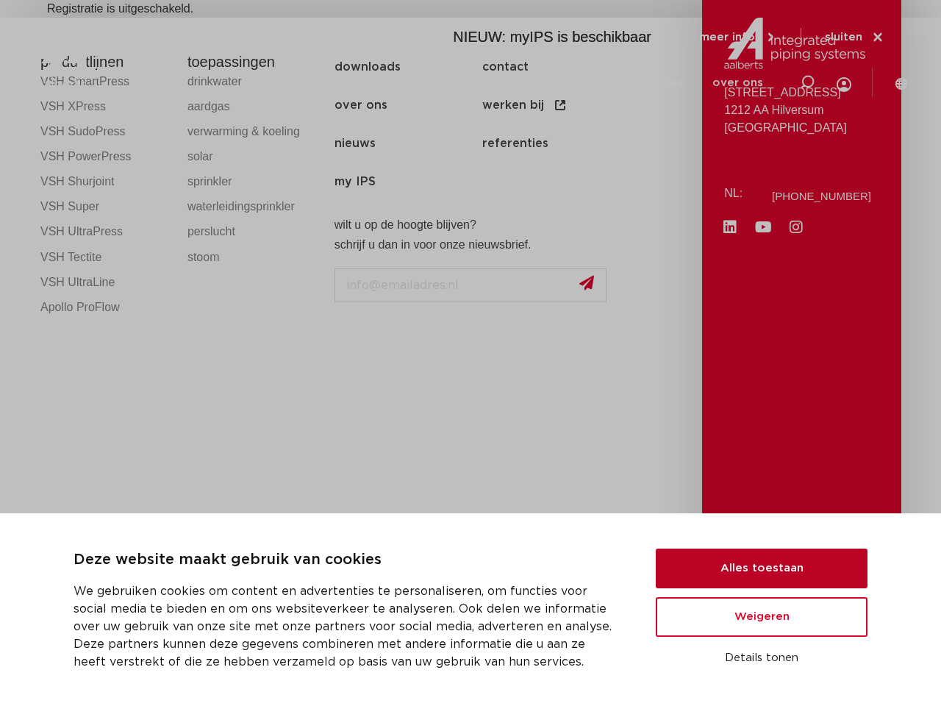
click at [762, 568] on button "Alles toestaan" at bounding box center [762, 569] width 212 height 40
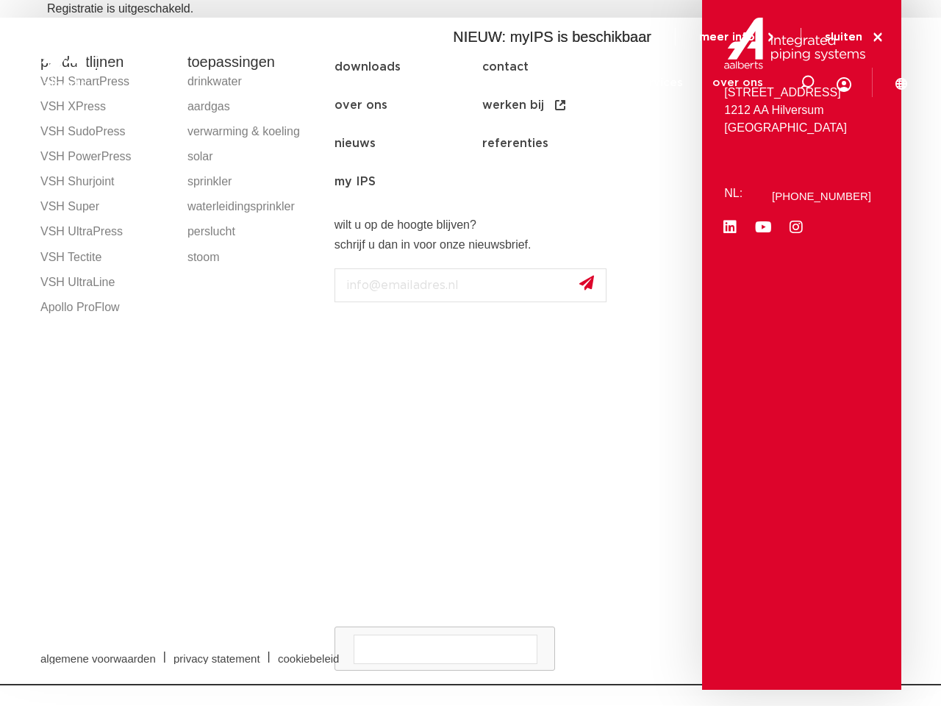
click at [762, 617] on div "[STREET_ADDRESS]: [PHONE_NUMBER] Linkedin Youtube Instagram" at bounding box center [801, 338] width 199 height 701
click at [762, 658] on div "algemene voorwaarden | privacy statement | cookiebeleid" at bounding box center [470, 657] width 875 height 52
click at [807, 82] on icon at bounding box center [807, 83] width 18 height 18
click at [855, 38] on span "sluiten" at bounding box center [843, 37] width 37 height 11
